Goal: Task Accomplishment & Management: Use online tool/utility

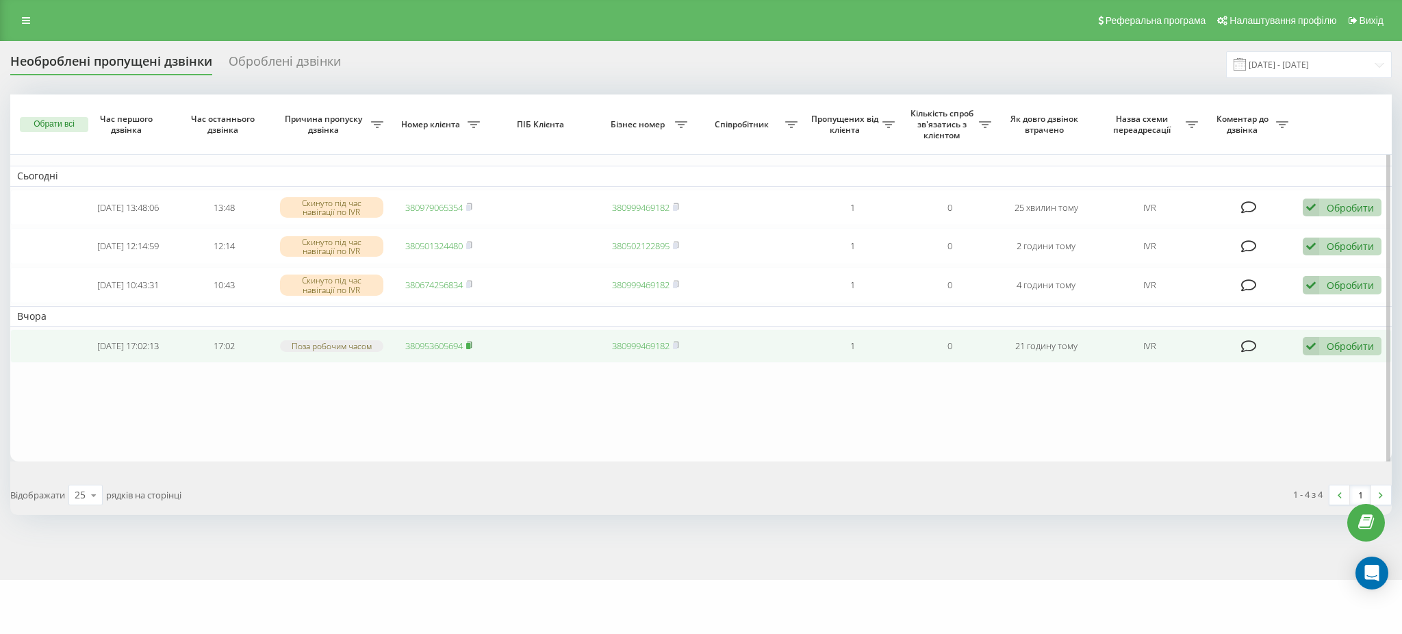
click at [472, 349] on icon at bounding box center [469, 345] width 6 height 8
click at [416, 352] on link "380953605694" at bounding box center [433, 346] width 57 height 12
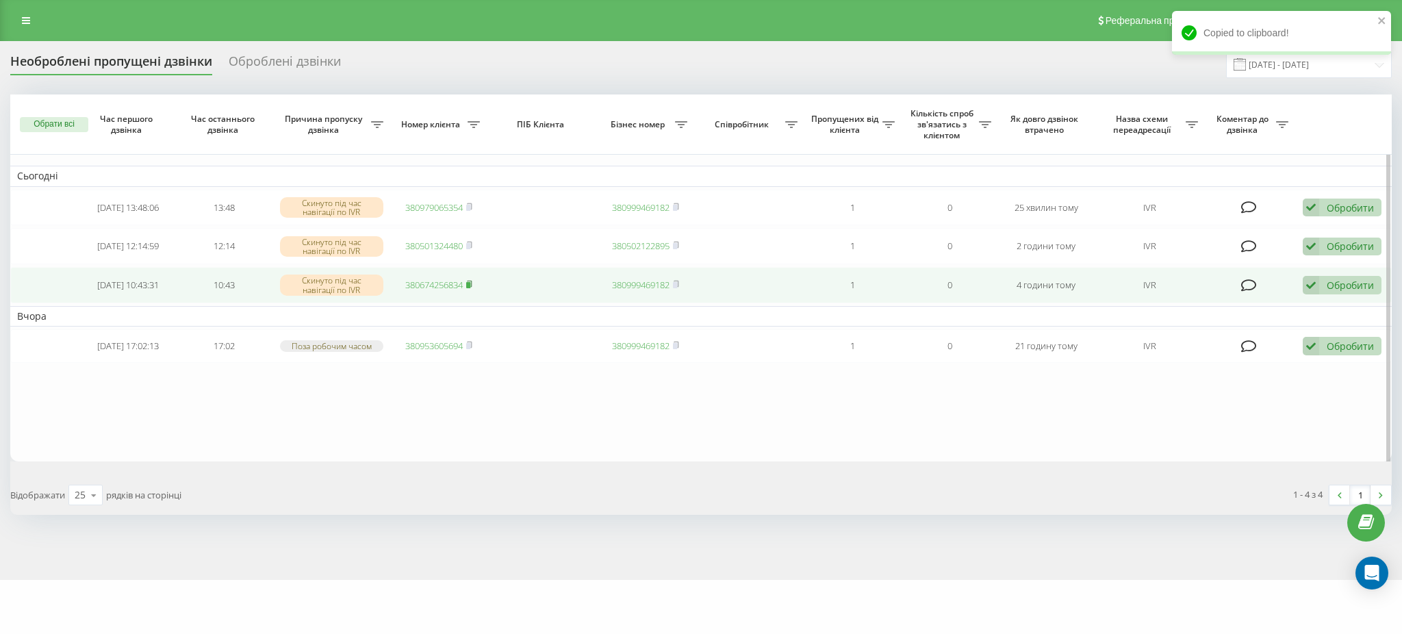
click at [470, 288] on rect at bounding box center [468, 285] width 4 height 6
click at [1309, 289] on icon at bounding box center [1311, 285] width 16 height 18
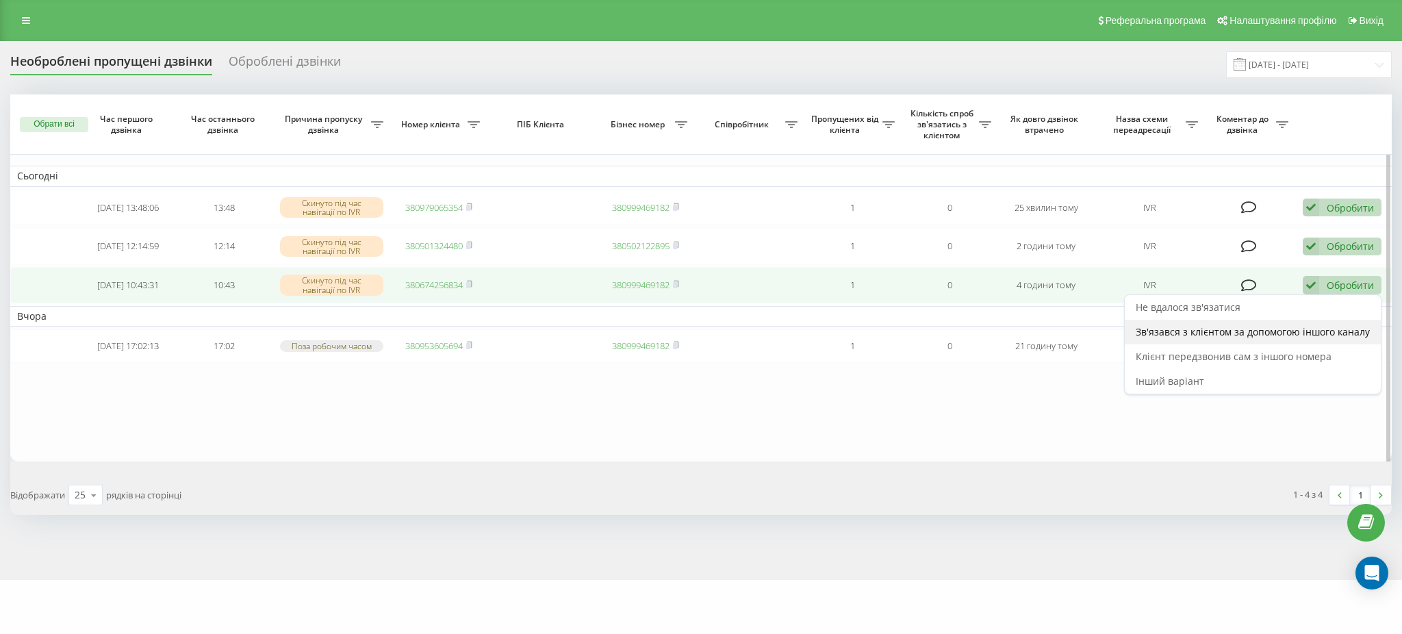
click at [1275, 334] on span "Зв'язався з клієнтом за допомогою іншого каналу" at bounding box center [1253, 331] width 234 height 13
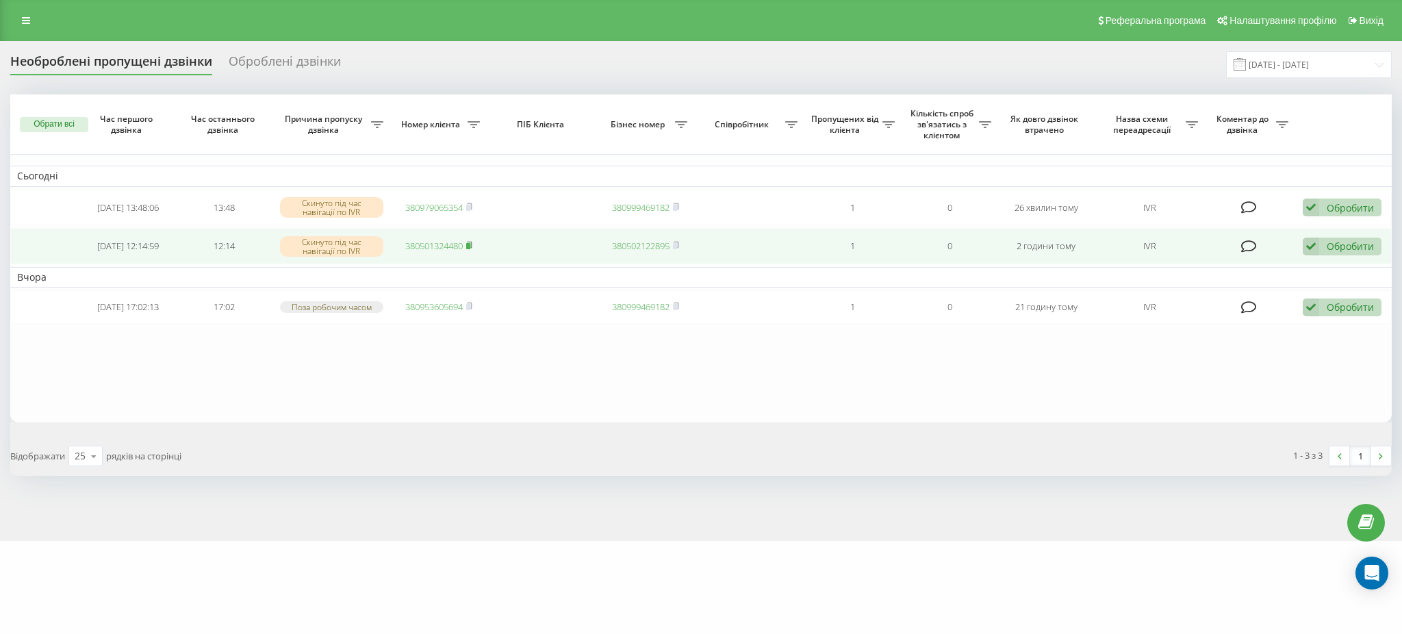
click at [471, 242] on icon at bounding box center [469, 245] width 6 height 8
click at [412, 247] on link "380501324480" at bounding box center [433, 246] width 57 height 12
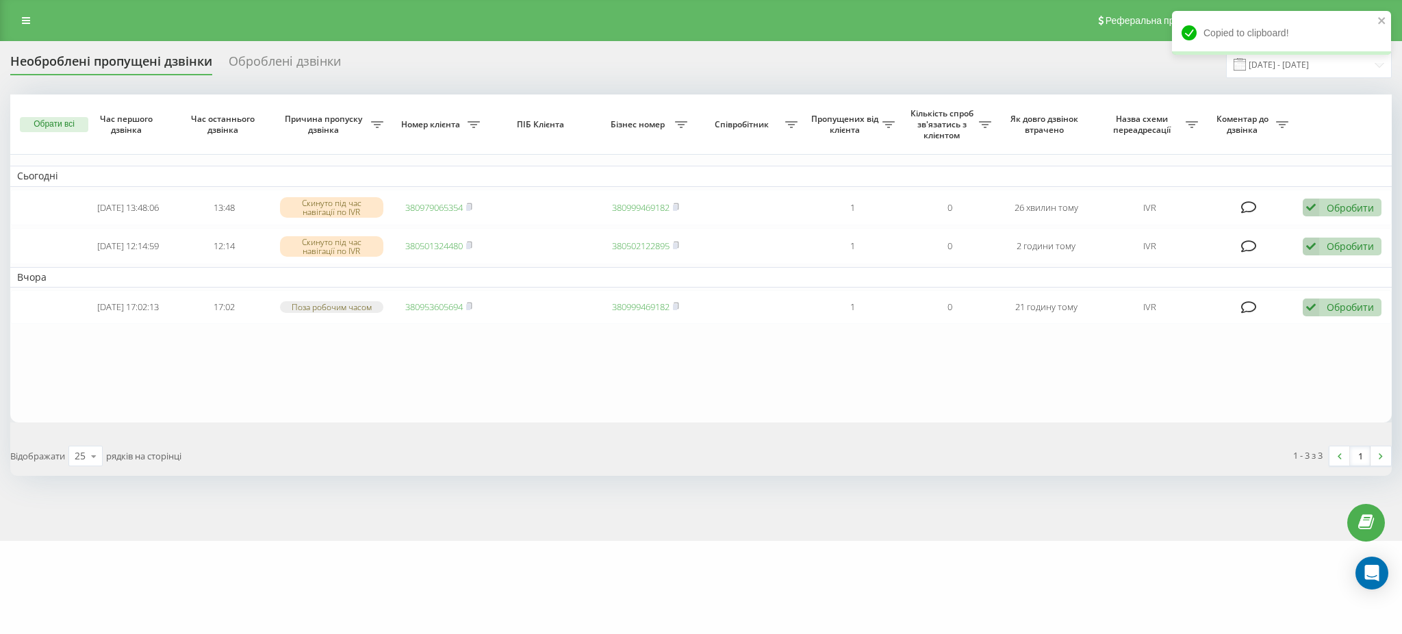
click at [244, 400] on table "Сьогодні [DATE] 13:48:06 13:48 Скинуто під час навігації по IVR 380979065354 38…" at bounding box center [700, 258] width 1381 height 328
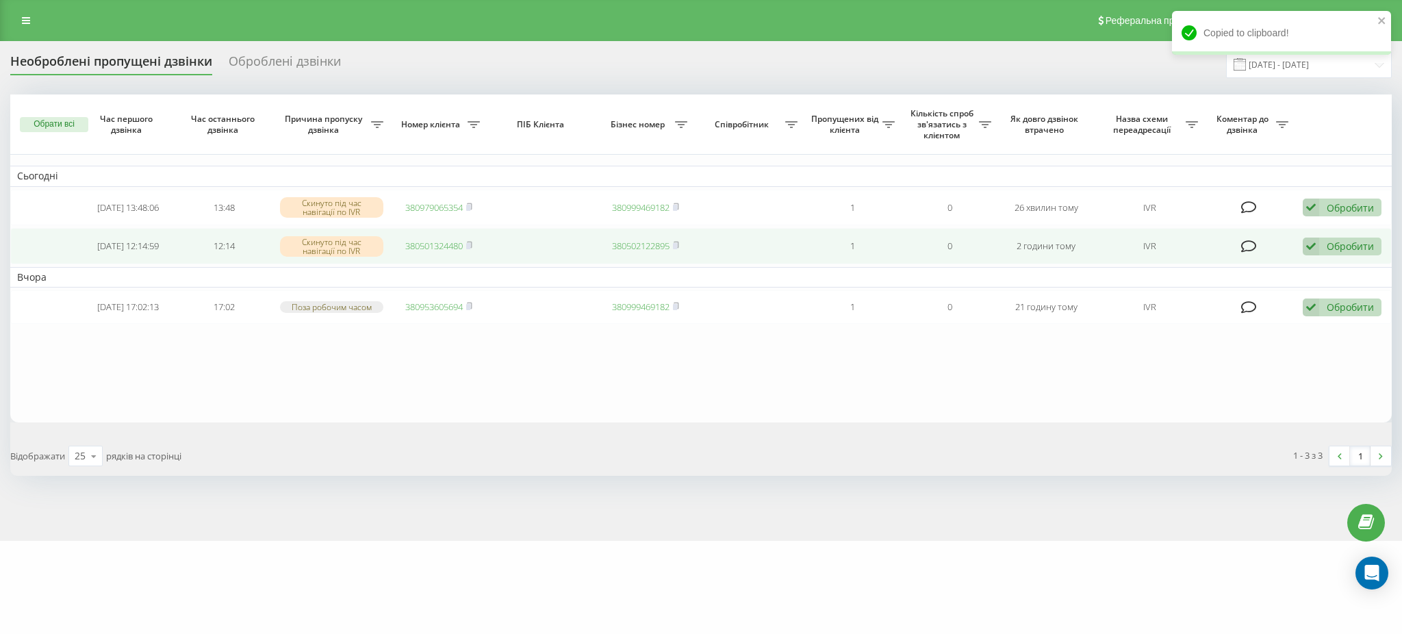
click at [1321, 250] on div "Обробити Не вдалося зв'язатися Зв'язався з клієнтом за допомогою іншого каналу …" at bounding box center [1342, 247] width 79 height 18
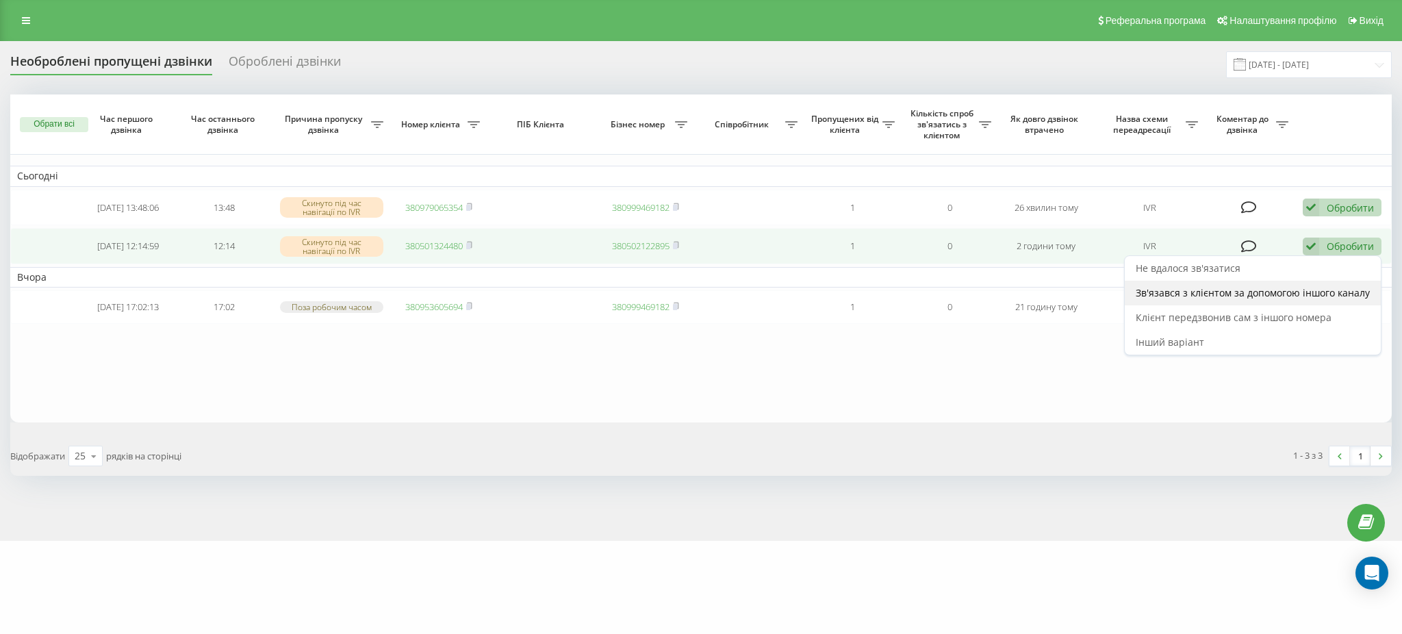
click at [1242, 294] on span "Зв'язався з клієнтом за допомогою іншого каналу" at bounding box center [1253, 292] width 234 height 13
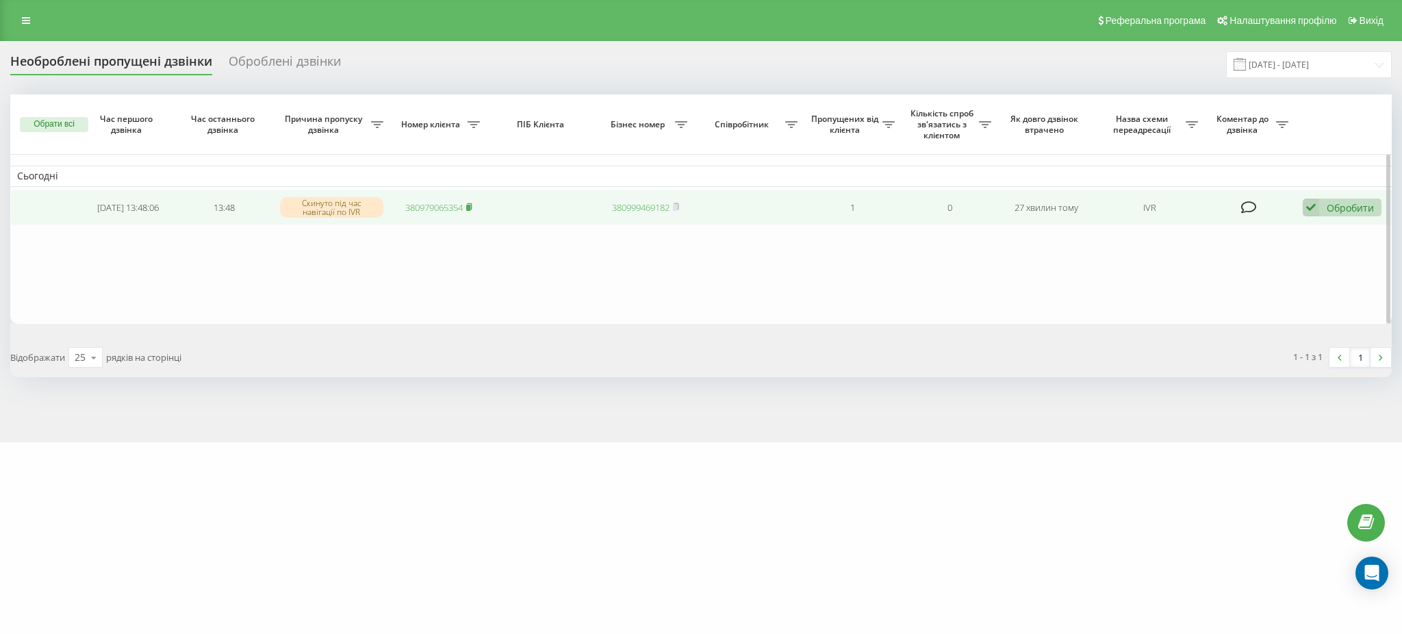
click at [469, 206] on rect at bounding box center [468, 208] width 4 height 6
click at [437, 207] on link "380979065354" at bounding box center [433, 207] width 57 height 12
